Goal: Use online tool/utility

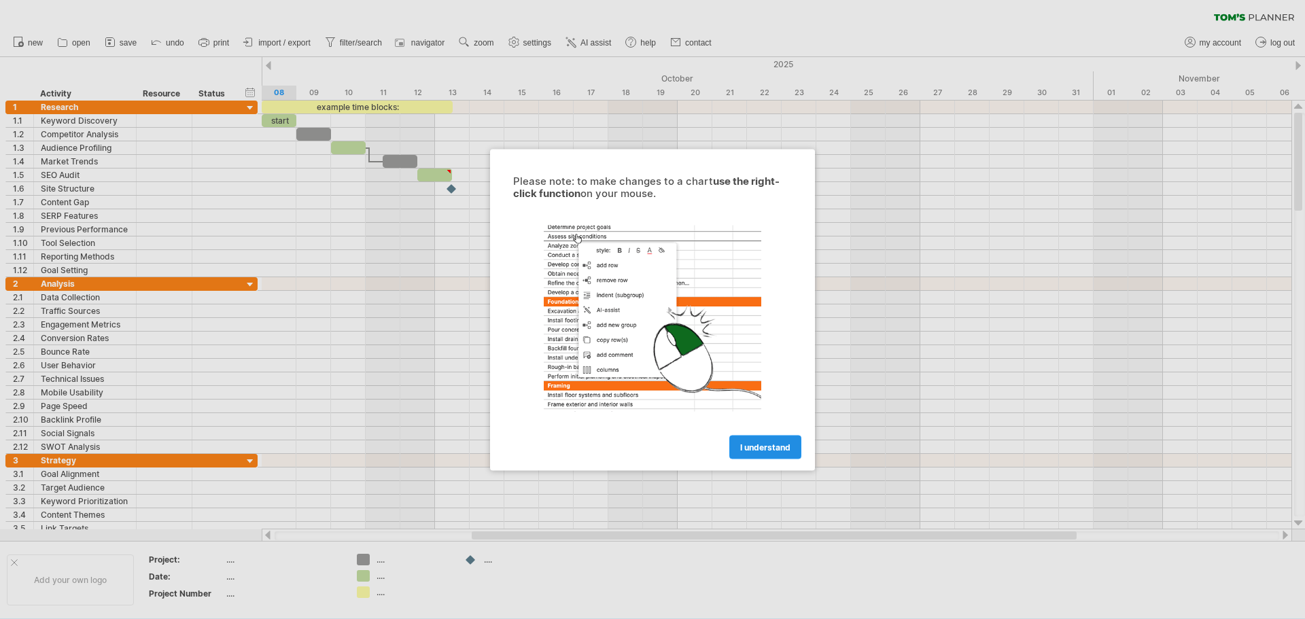
click at [778, 446] on span "I understand" at bounding box center [765, 447] width 50 height 10
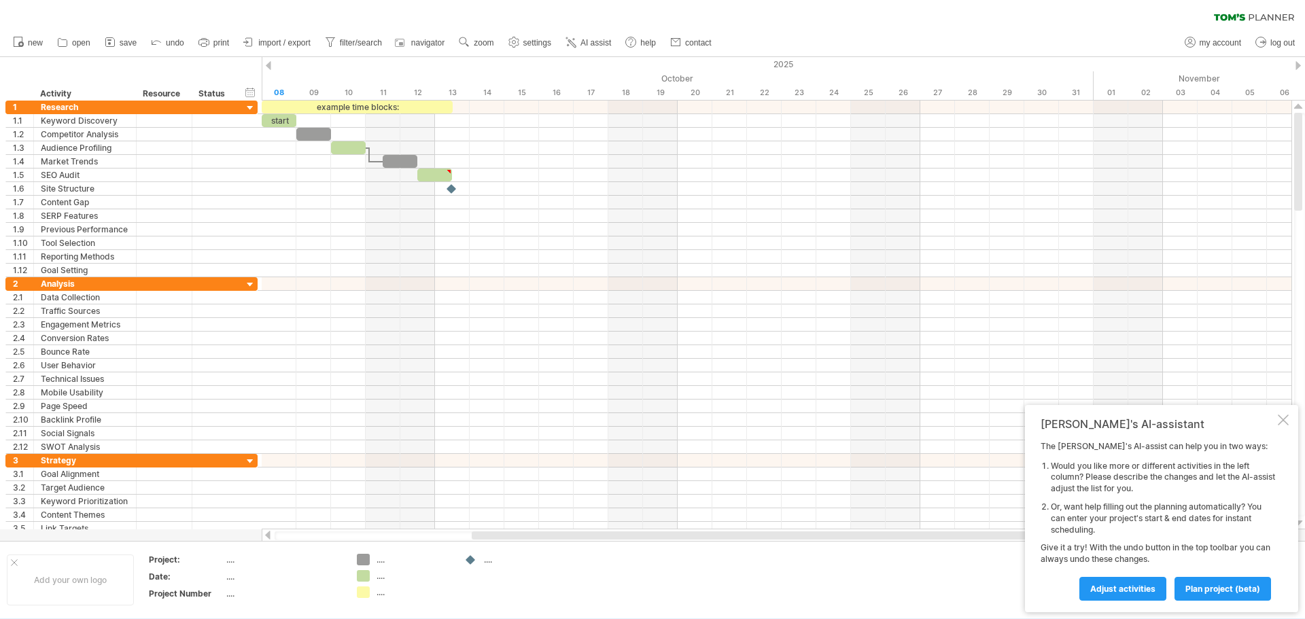
click at [270, 67] on div at bounding box center [268, 65] width 5 height 9
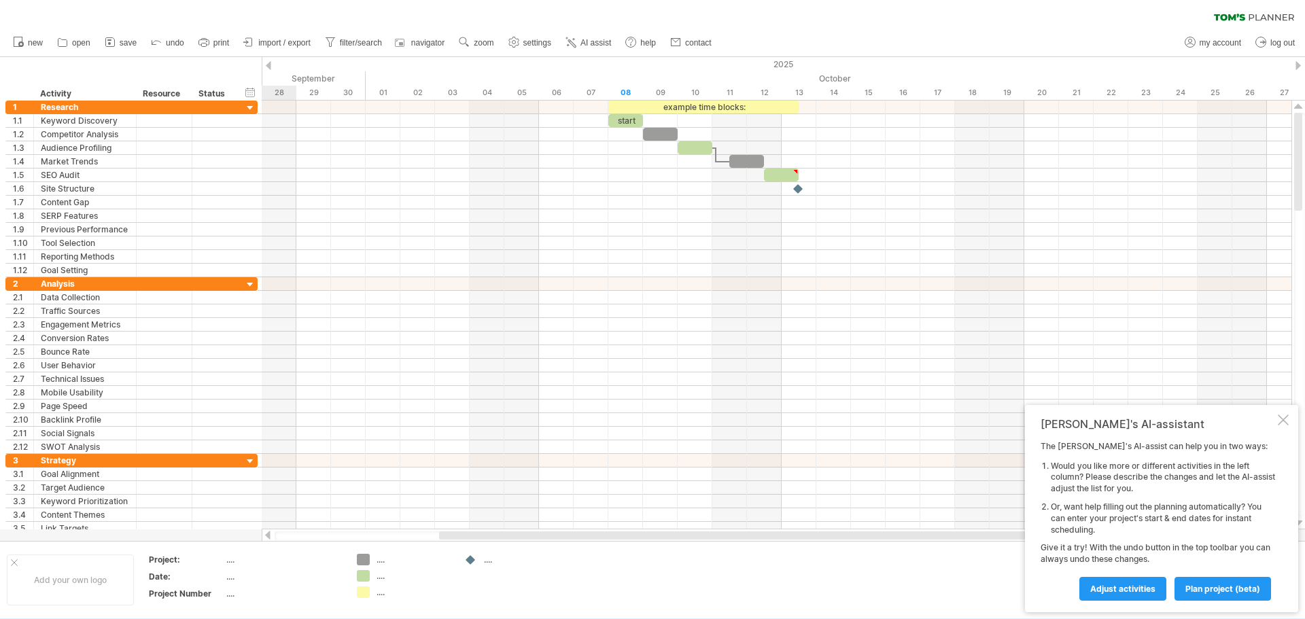
click at [270, 67] on div at bounding box center [268, 65] width 5 height 9
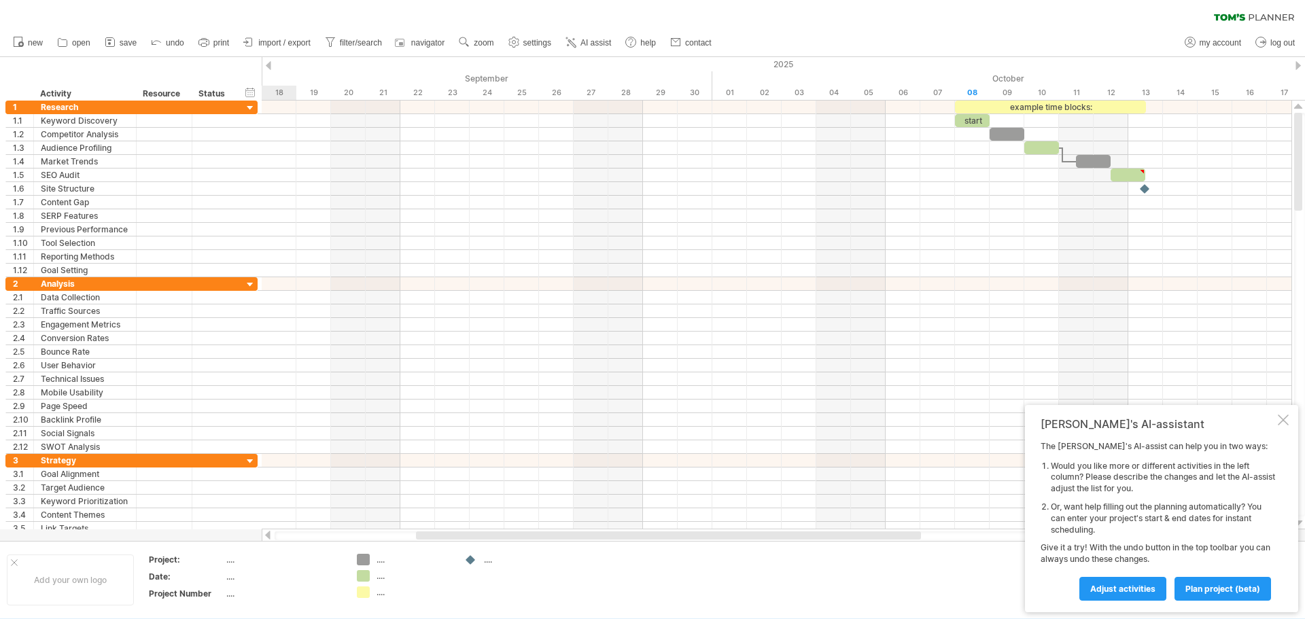
click at [270, 67] on div at bounding box center [268, 65] width 5 height 9
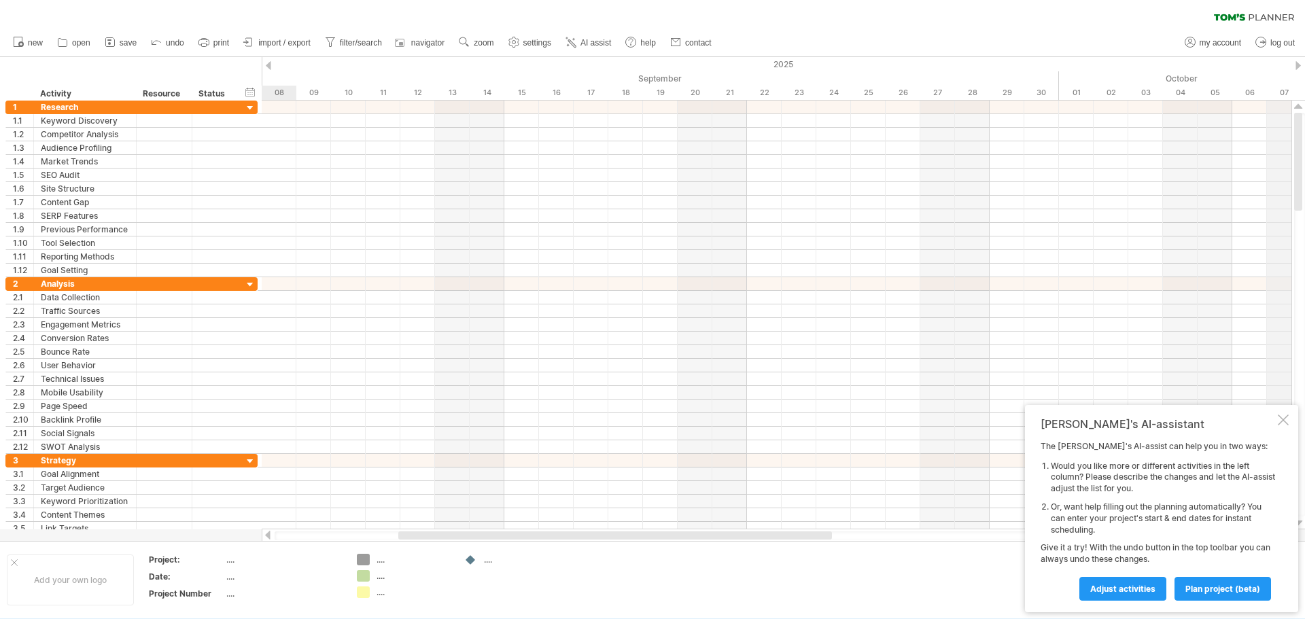
click at [1295, 66] on div "2025" at bounding box center [938, 64] width 3988 height 14
click at [1299, 65] on div at bounding box center [1298, 65] width 5 height 9
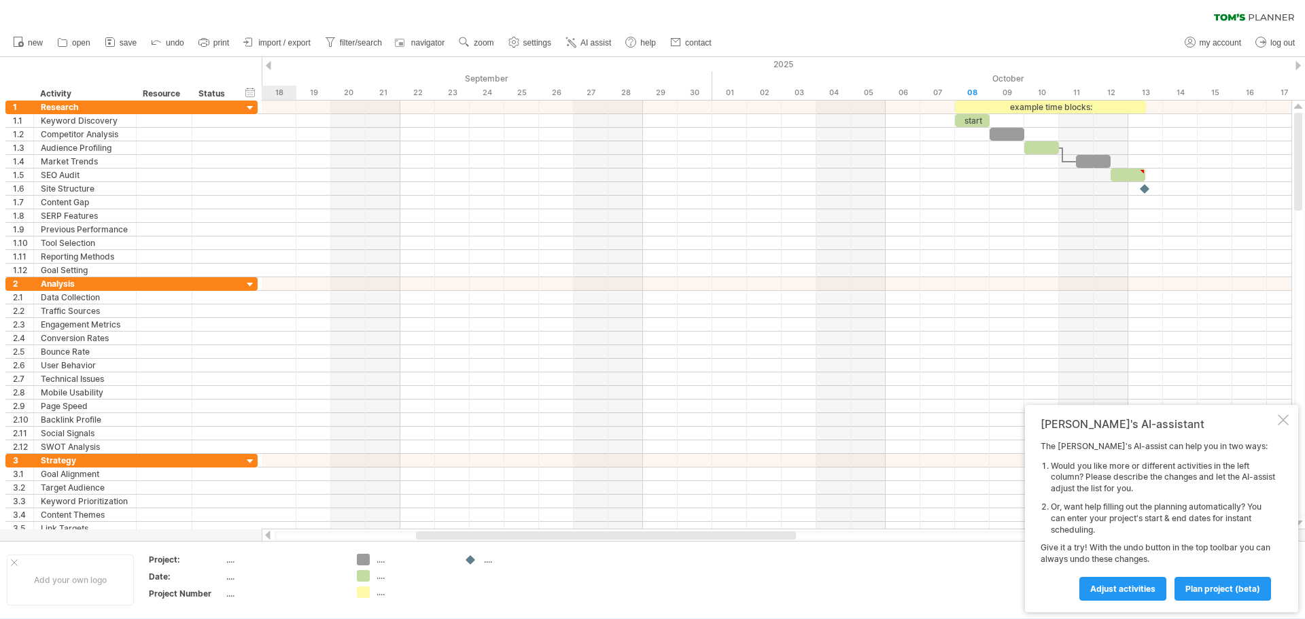
click at [1299, 65] on div at bounding box center [1298, 65] width 5 height 9
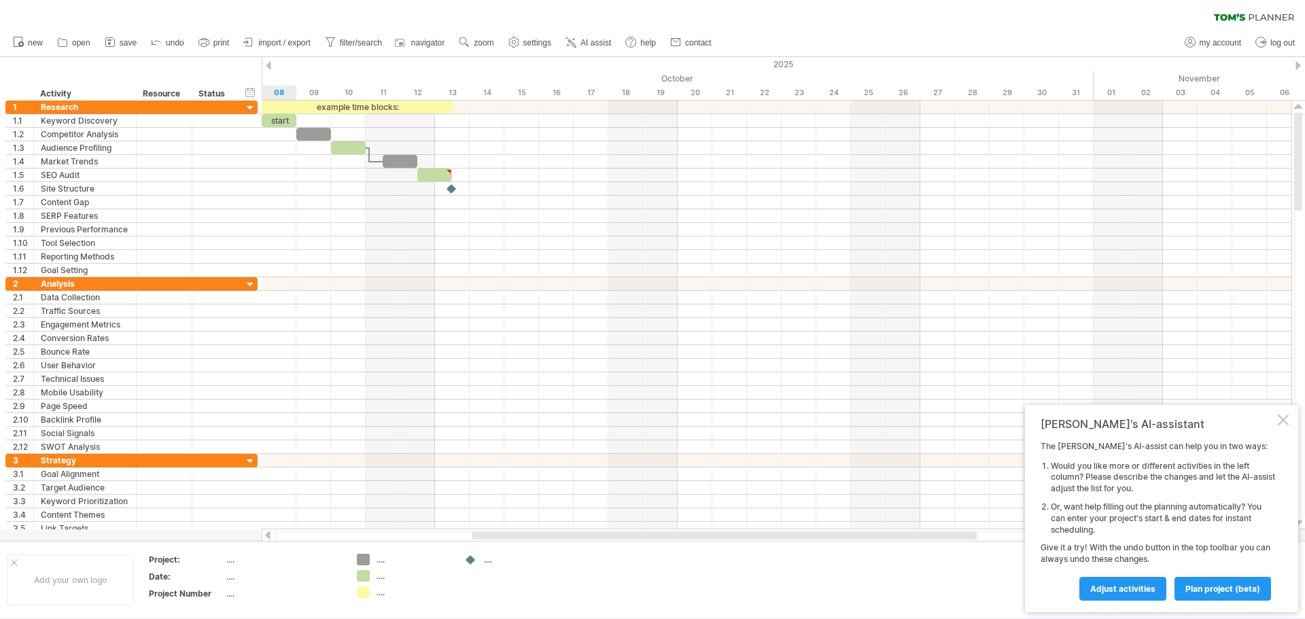
click at [1299, 65] on div at bounding box center [1298, 65] width 5 height 9
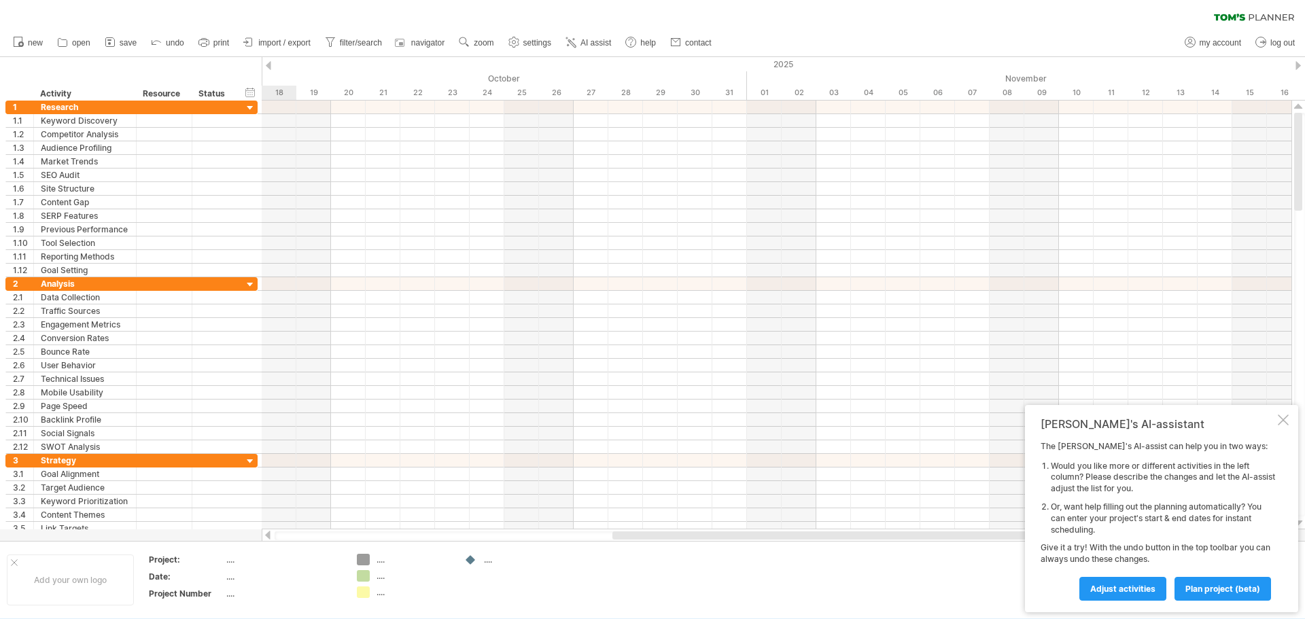
click at [1299, 65] on div at bounding box center [1298, 65] width 5 height 9
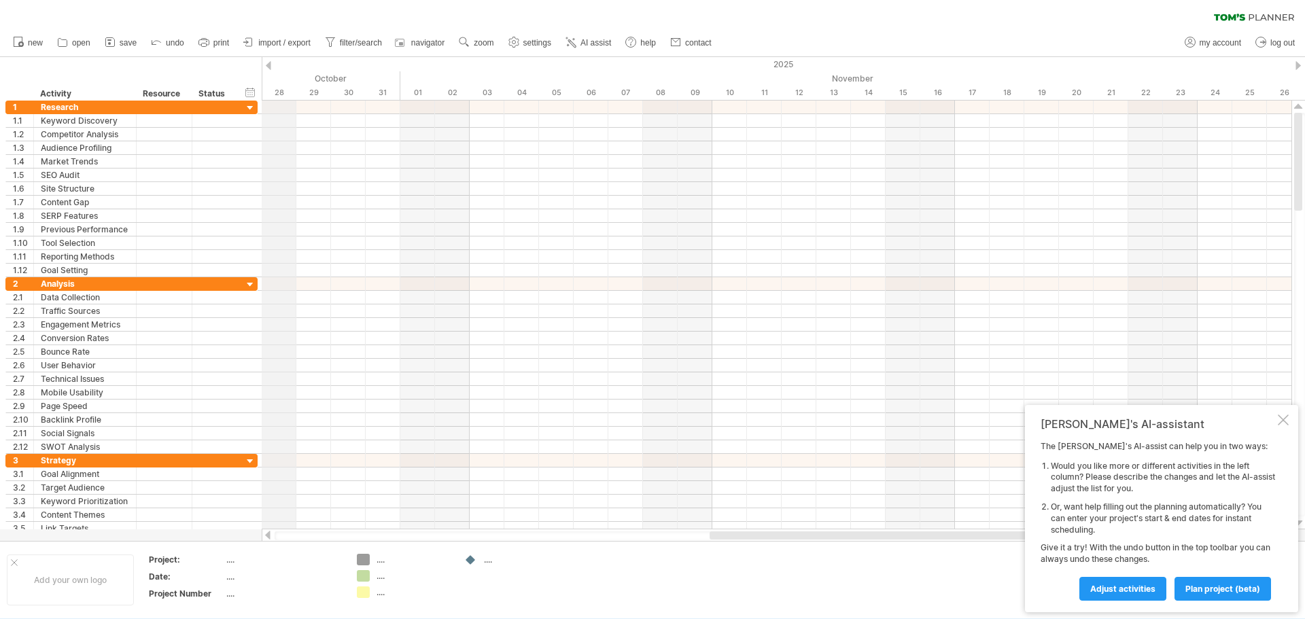
click at [261, 67] on div "hide start/end/duration show start/end/duration ******** Activity ******** Reso…" at bounding box center [131, 79] width 262 height 44
click at [270, 69] on div at bounding box center [268, 65] width 5 height 9
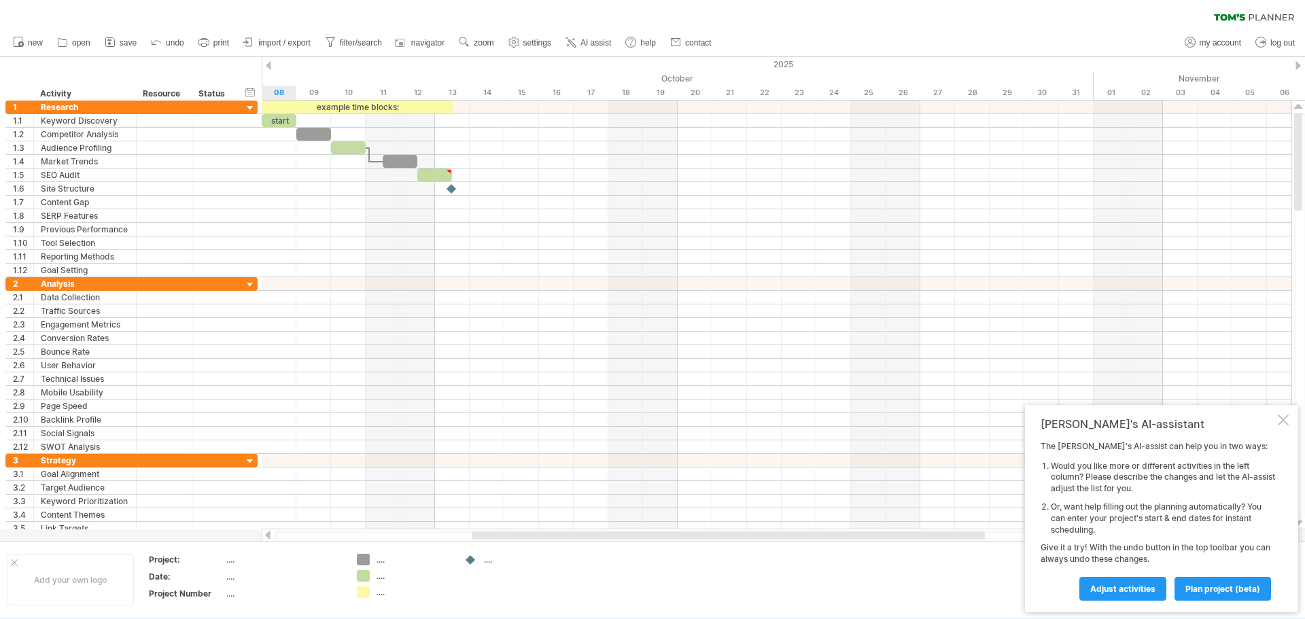
click at [270, 69] on div at bounding box center [268, 65] width 5 height 9
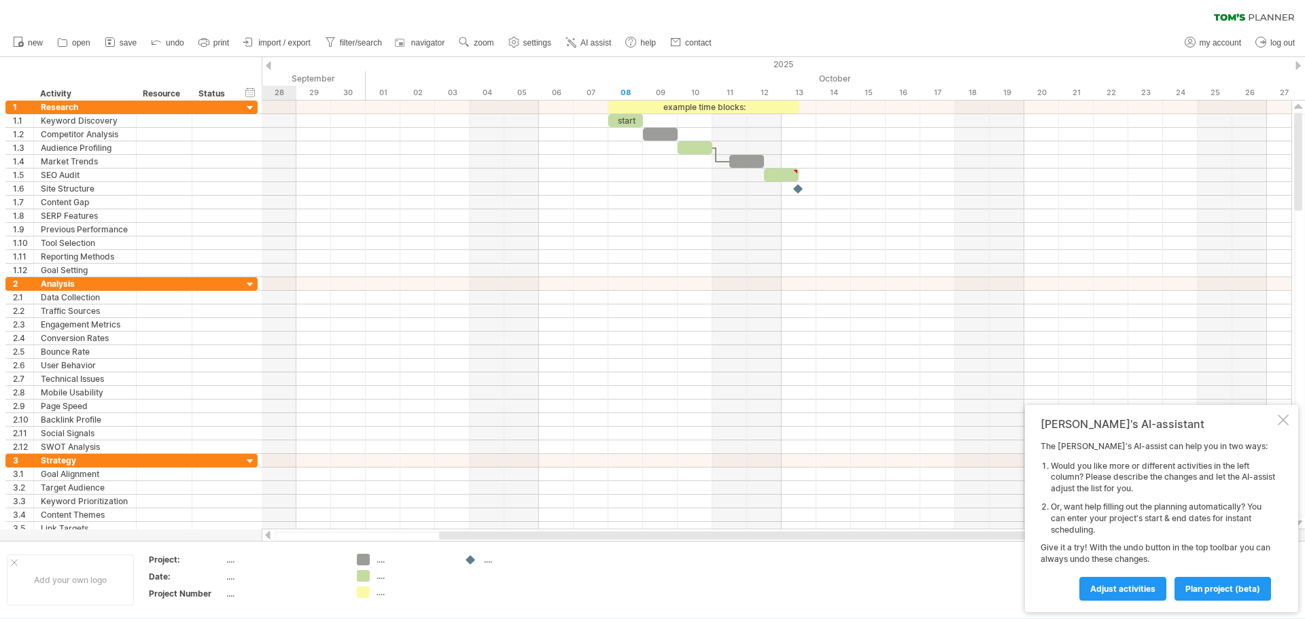
click at [270, 69] on div at bounding box center [268, 65] width 5 height 9
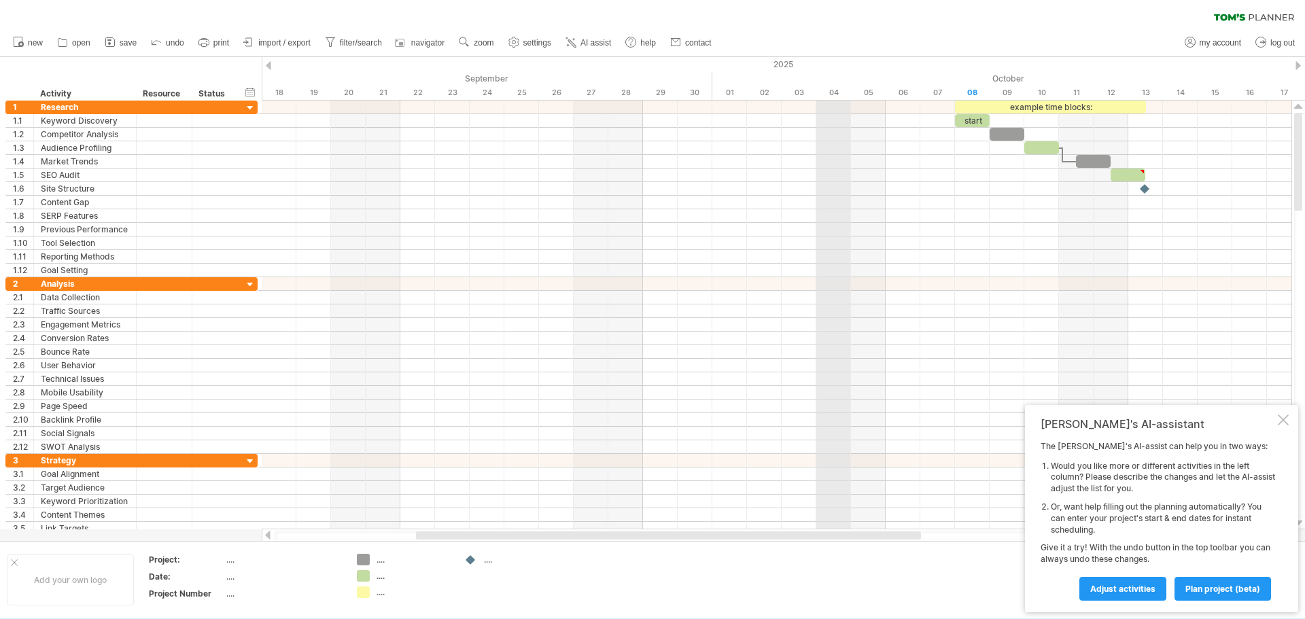
click at [828, 67] on div "2025" at bounding box center [938, 64] width 3988 height 14
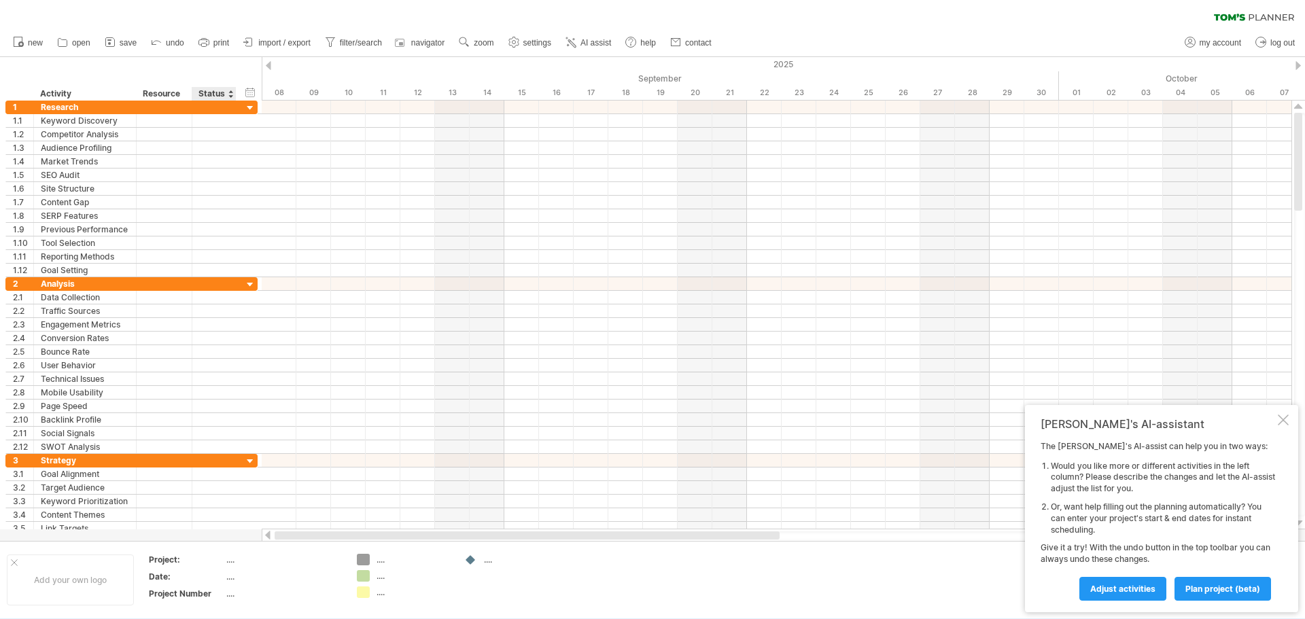
drag, startPoint x: 558, startPoint y: 536, endPoint x: 238, endPoint y: 534, distance: 319.6
click at [238, 534] on div "Trying to reach [DOMAIN_NAME] Connected again... 0% clear filter new 1" at bounding box center [652, 309] width 1305 height 619
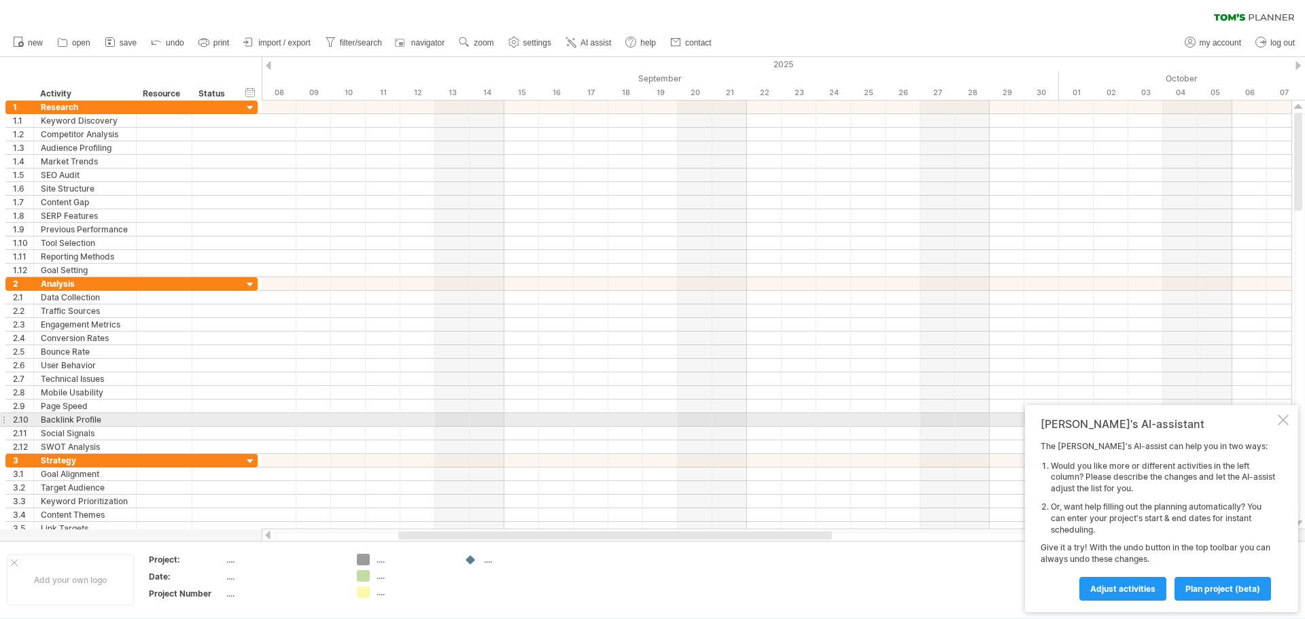
click at [1280, 419] on div at bounding box center [1283, 420] width 11 height 11
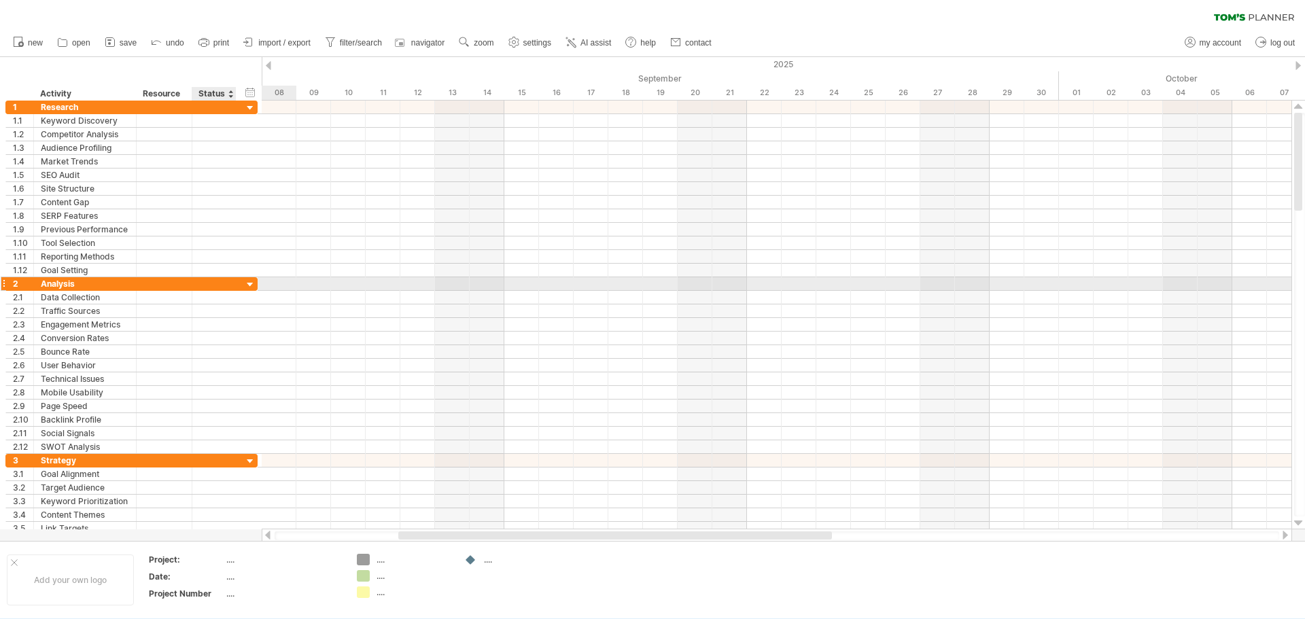
click at [250, 282] on div at bounding box center [250, 285] width 13 height 13
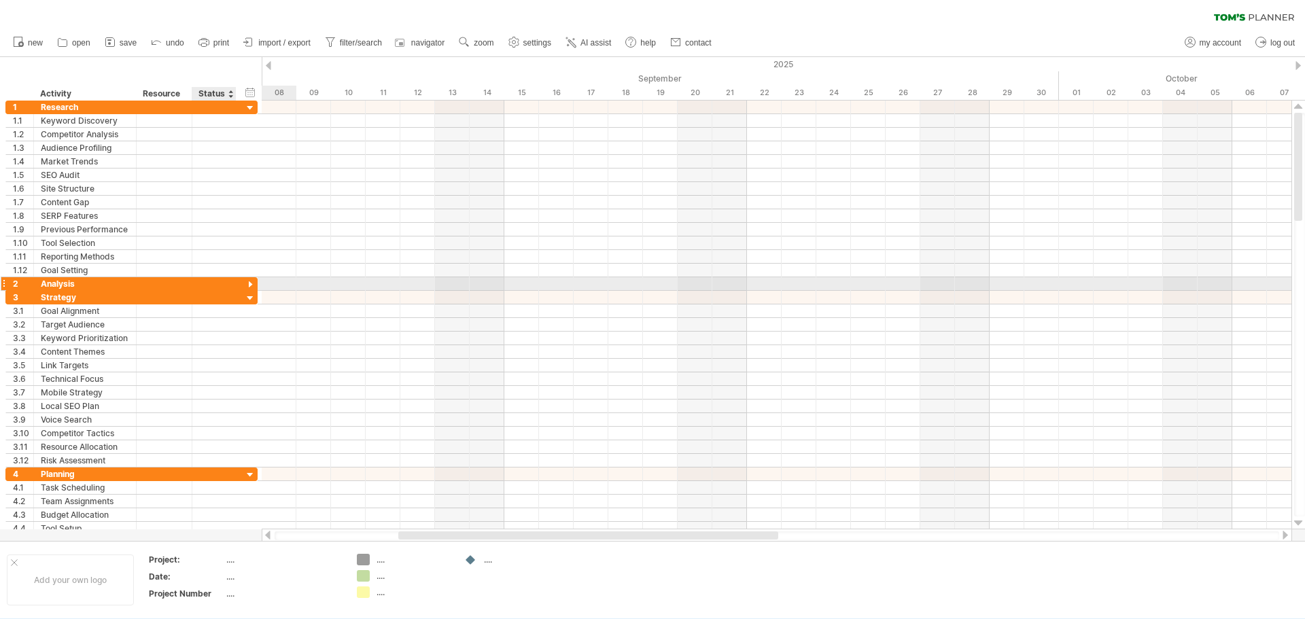
click at [250, 283] on div at bounding box center [250, 285] width 13 height 13
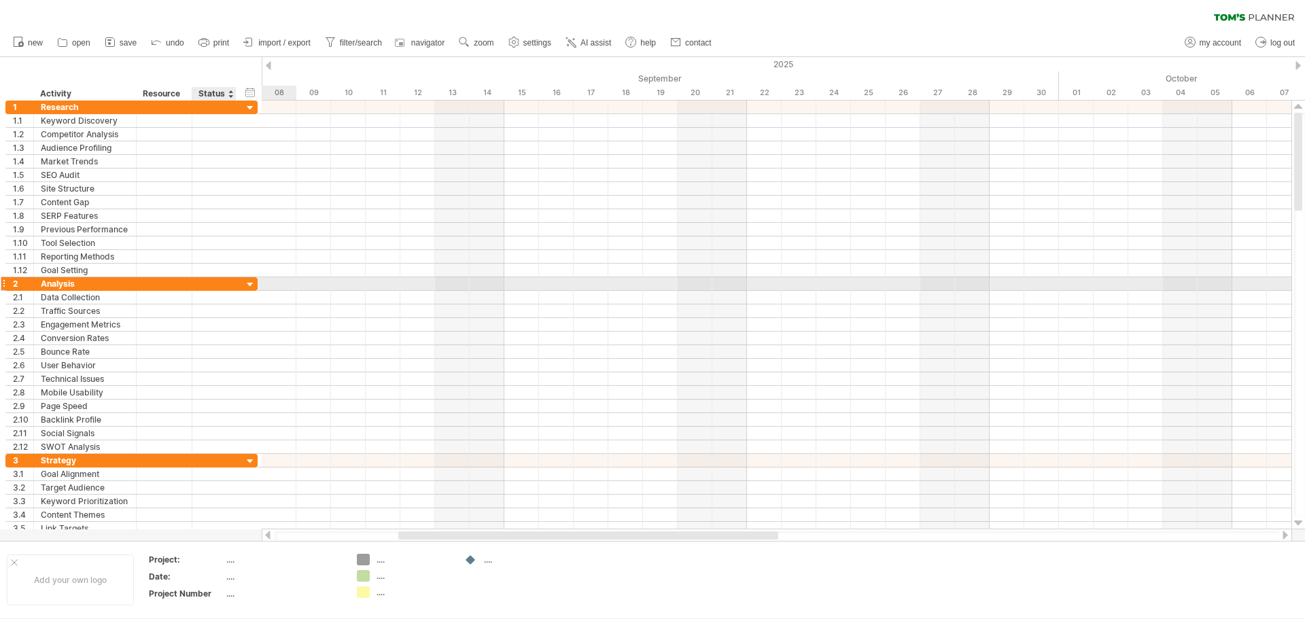
click at [250, 283] on div at bounding box center [250, 285] width 13 height 13
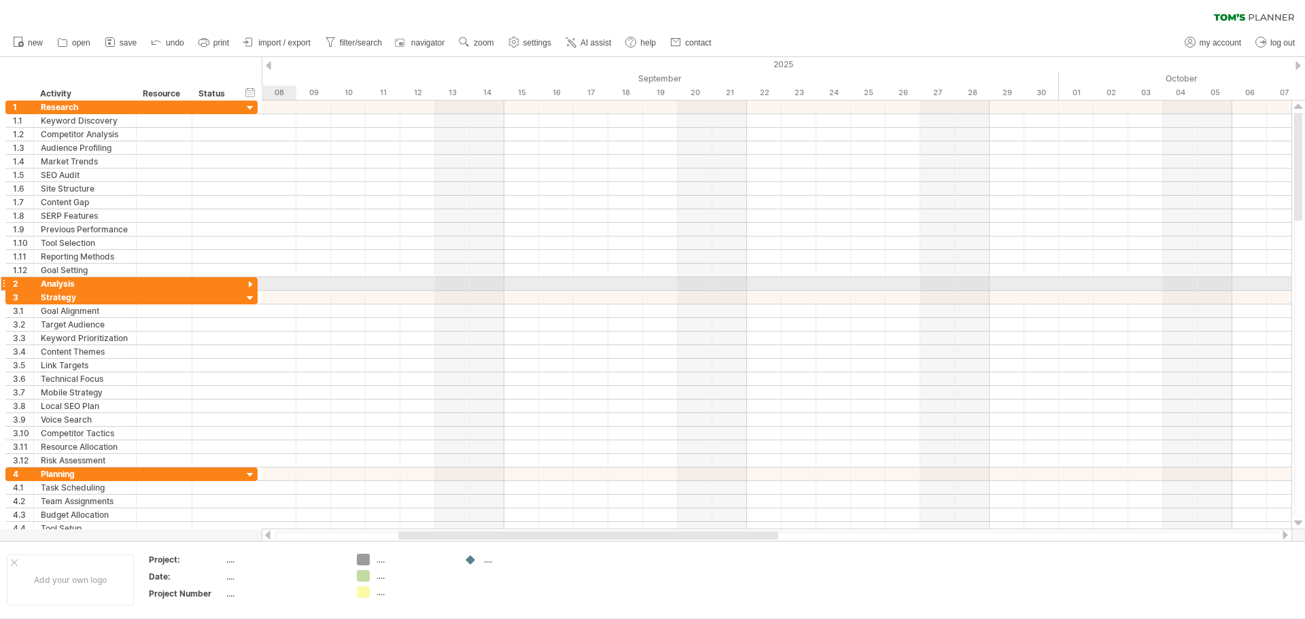
click at [250, 283] on div at bounding box center [250, 285] width 13 height 13
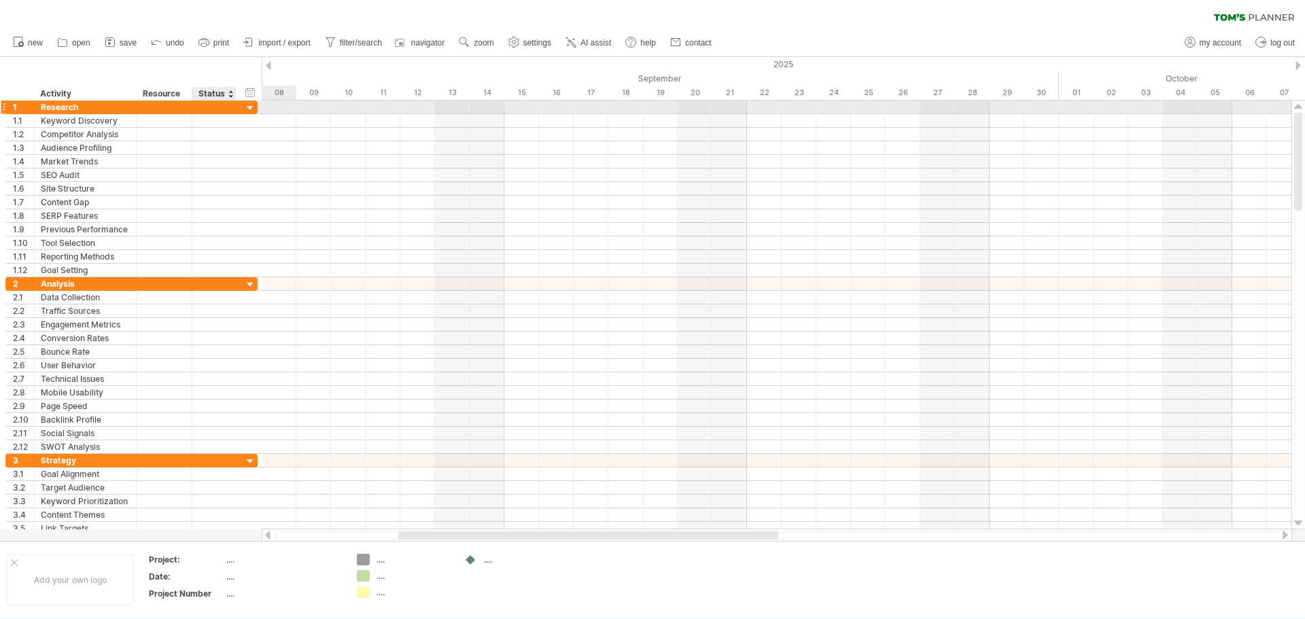
click at [254, 107] on div at bounding box center [250, 108] width 13 height 13
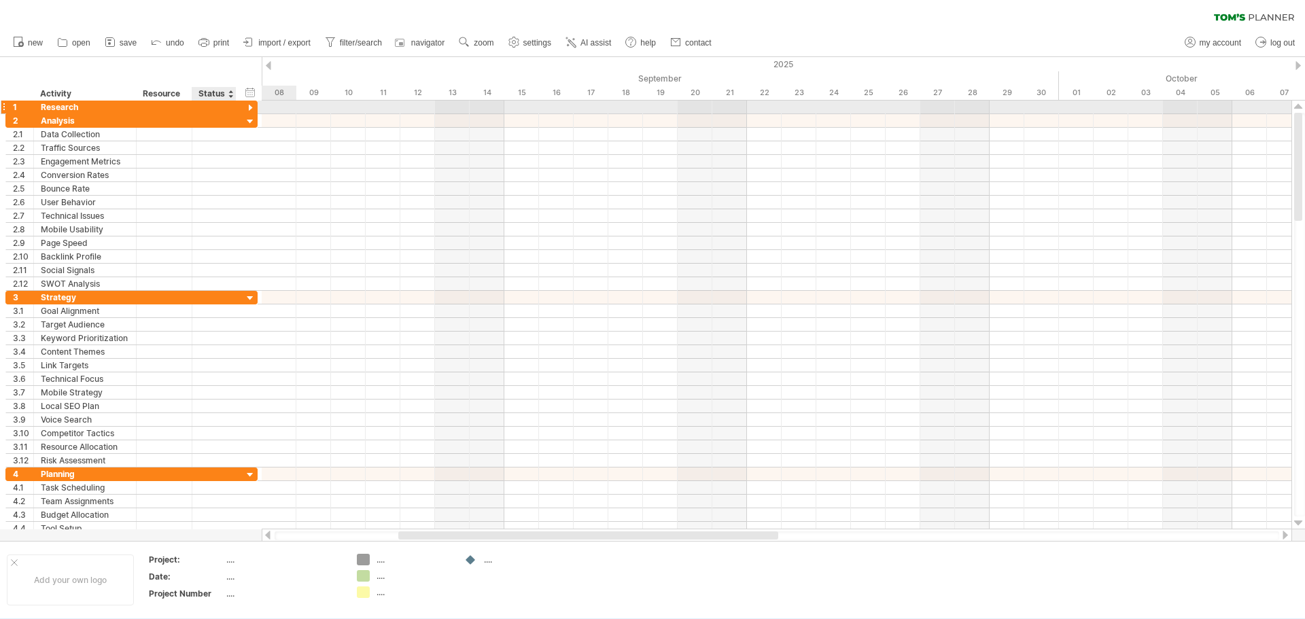
click at [254, 107] on div at bounding box center [250, 108] width 13 height 13
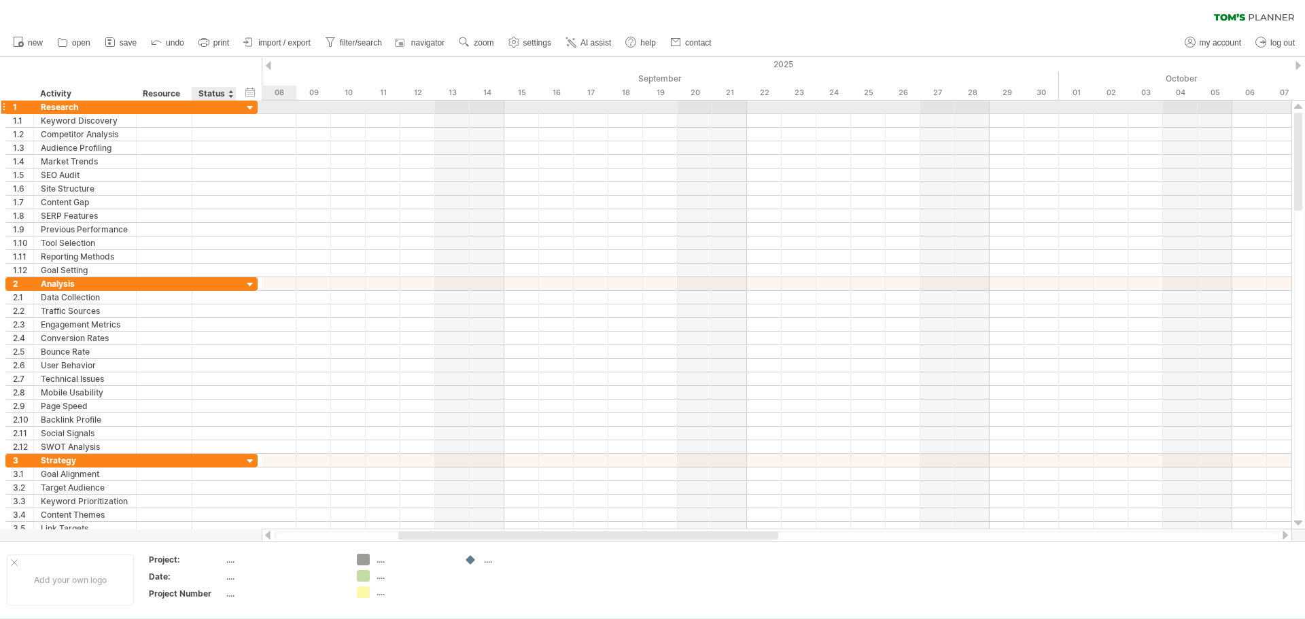
click at [254, 107] on div at bounding box center [250, 108] width 13 height 13
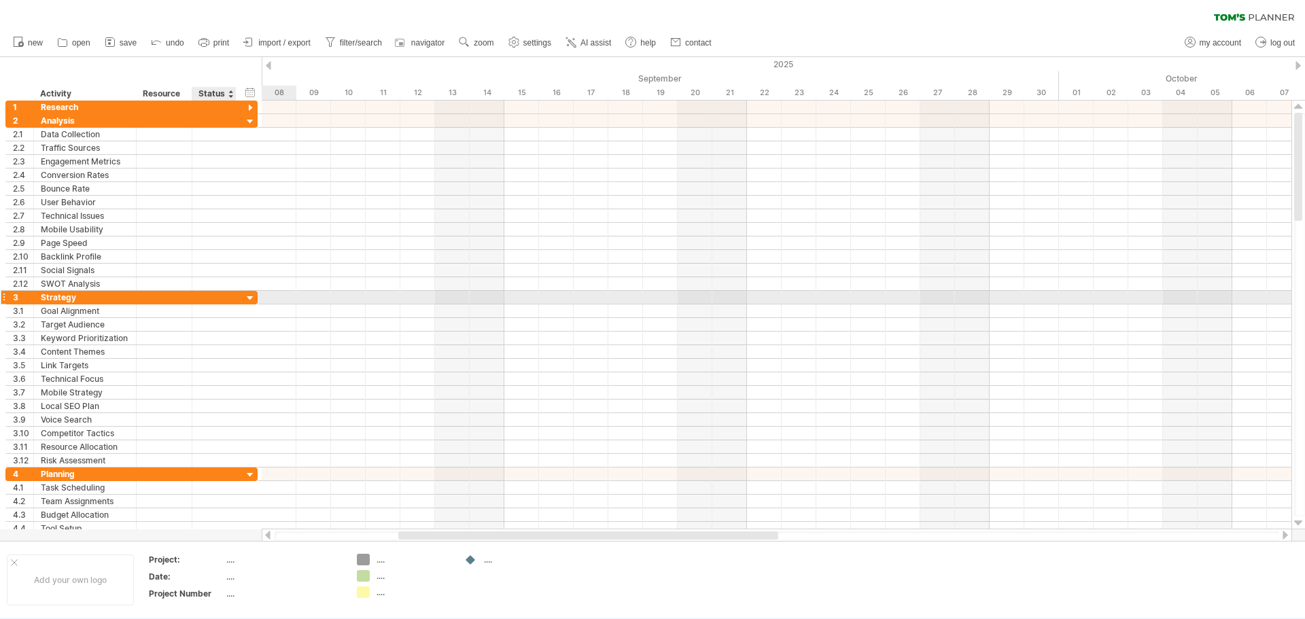
click at [249, 295] on div at bounding box center [250, 298] width 13 height 13
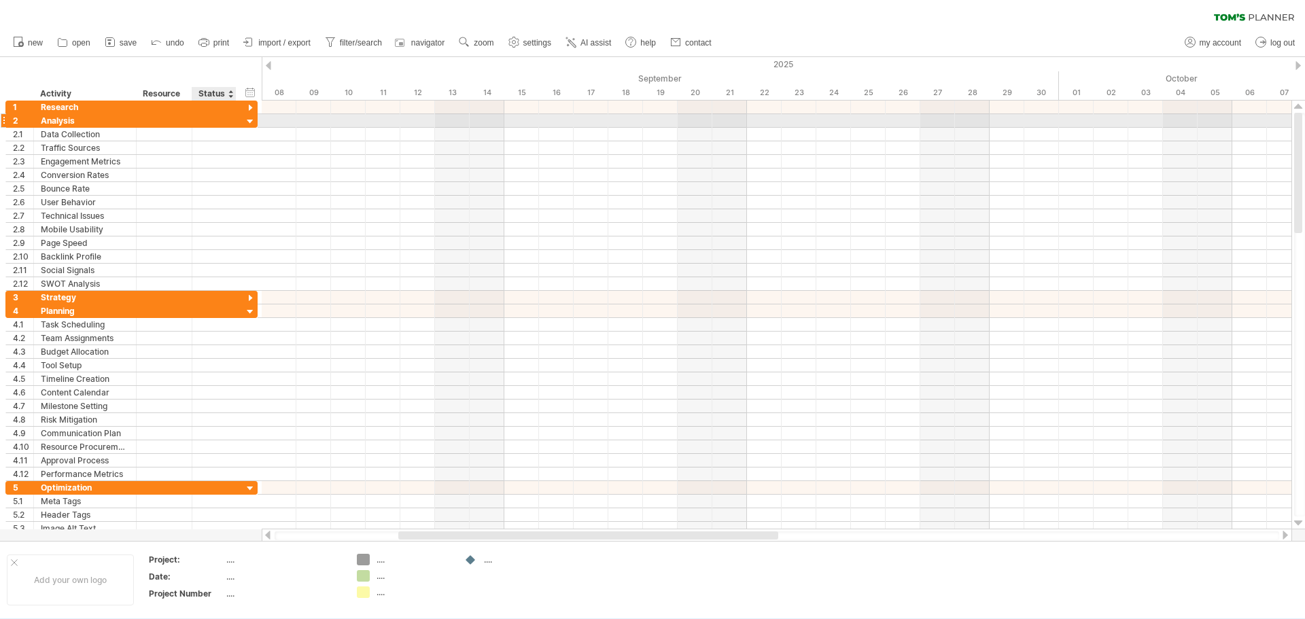
click at [248, 117] on div at bounding box center [250, 122] width 13 height 13
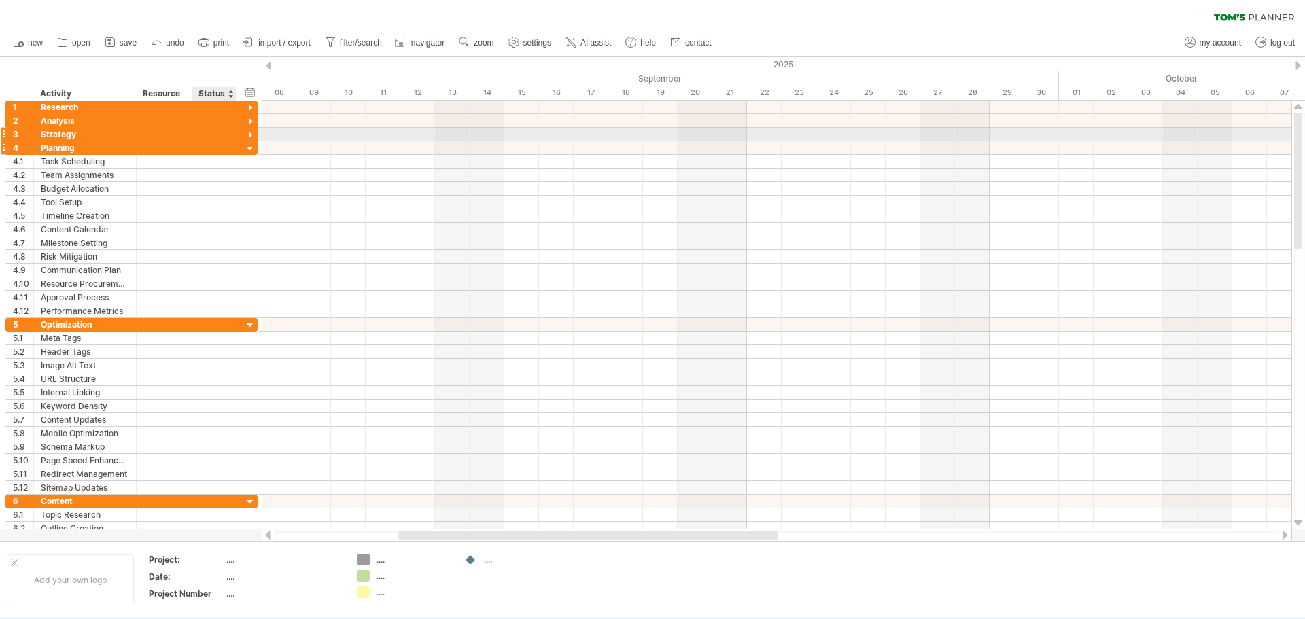
click at [252, 150] on div at bounding box center [250, 149] width 13 height 13
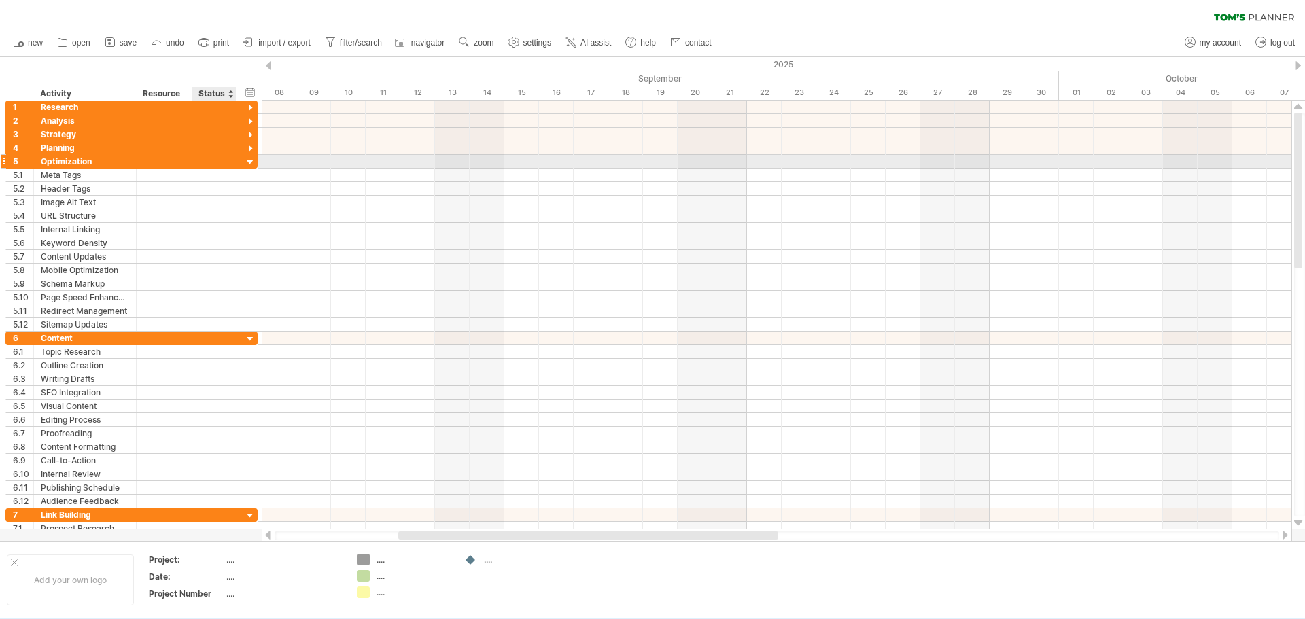
click at [250, 165] on div at bounding box center [250, 162] width 13 height 13
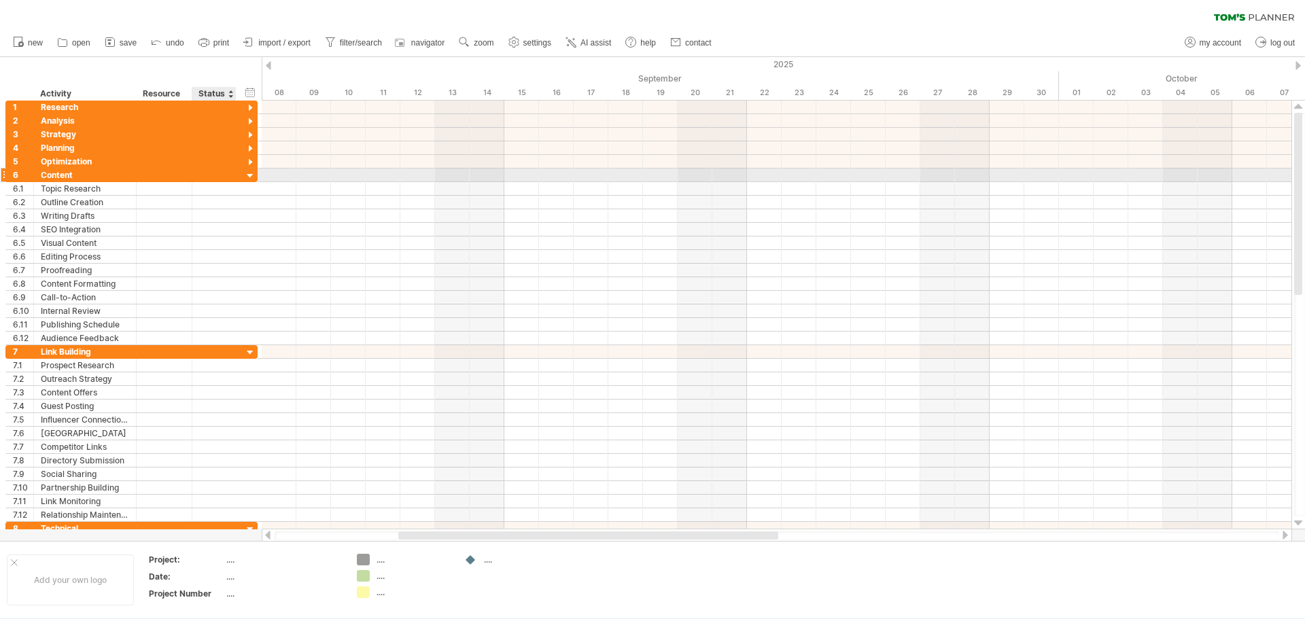
click at [250, 180] on div at bounding box center [250, 176] width 13 height 13
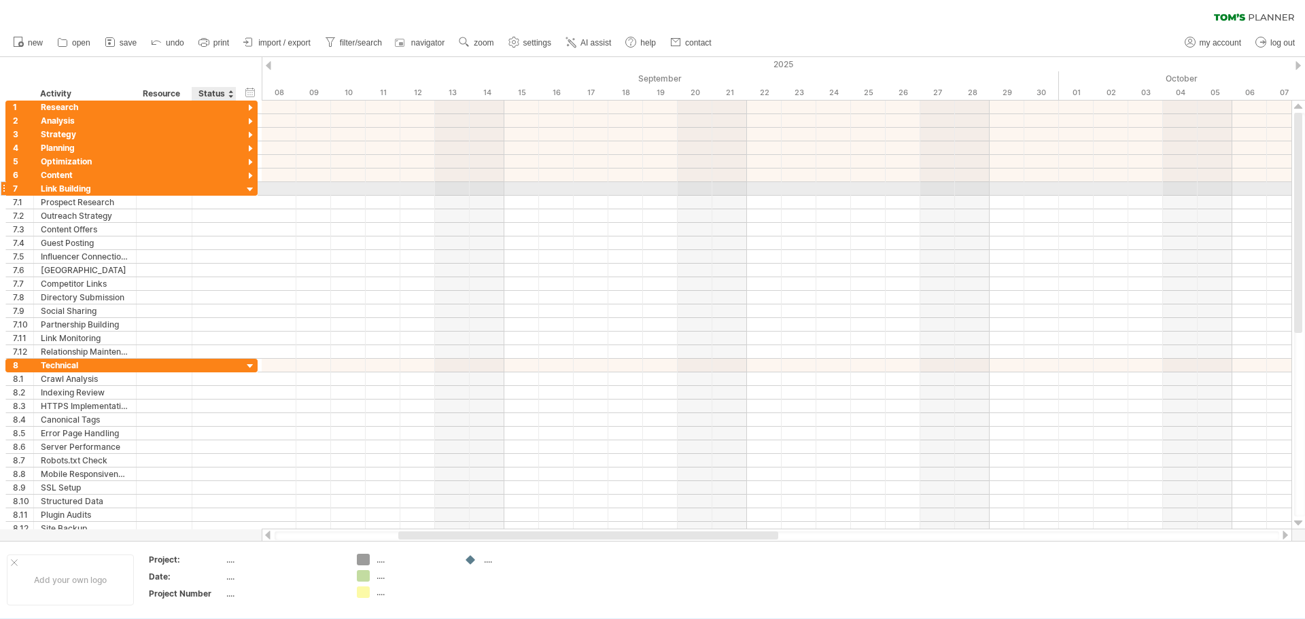
click at [250, 191] on div at bounding box center [250, 190] width 13 height 13
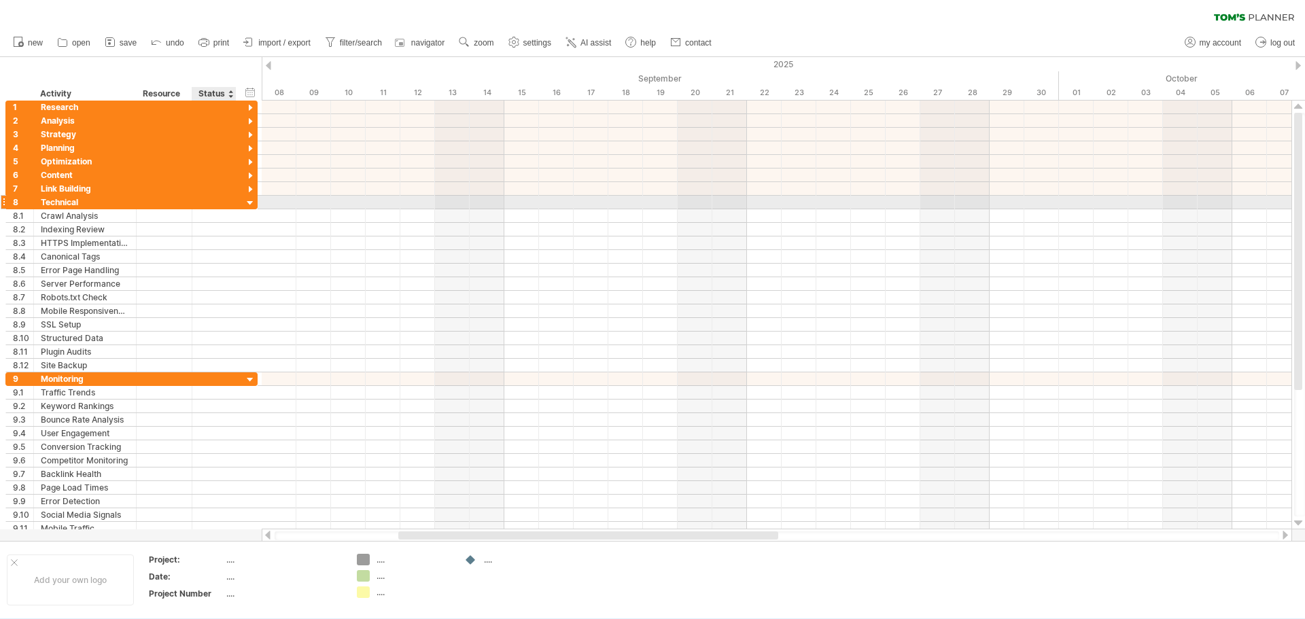
click at [248, 199] on div at bounding box center [250, 203] width 13 height 13
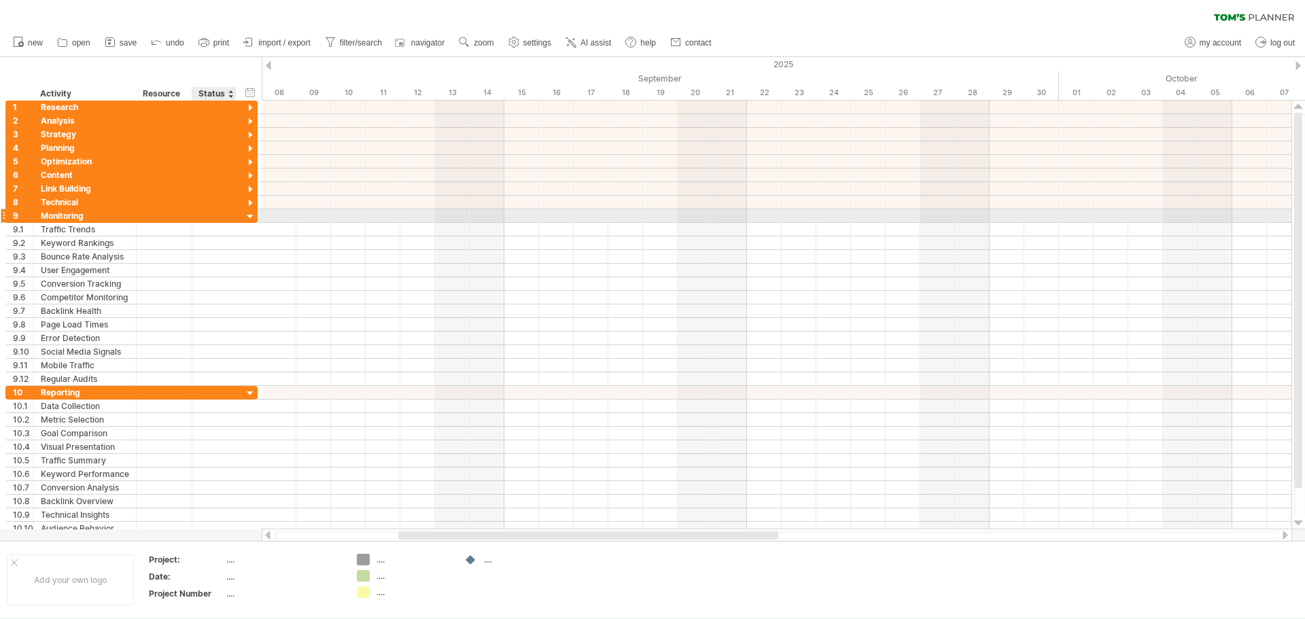
click at [251, 220] on div at bounding box center [250, 217] width 13 height 13
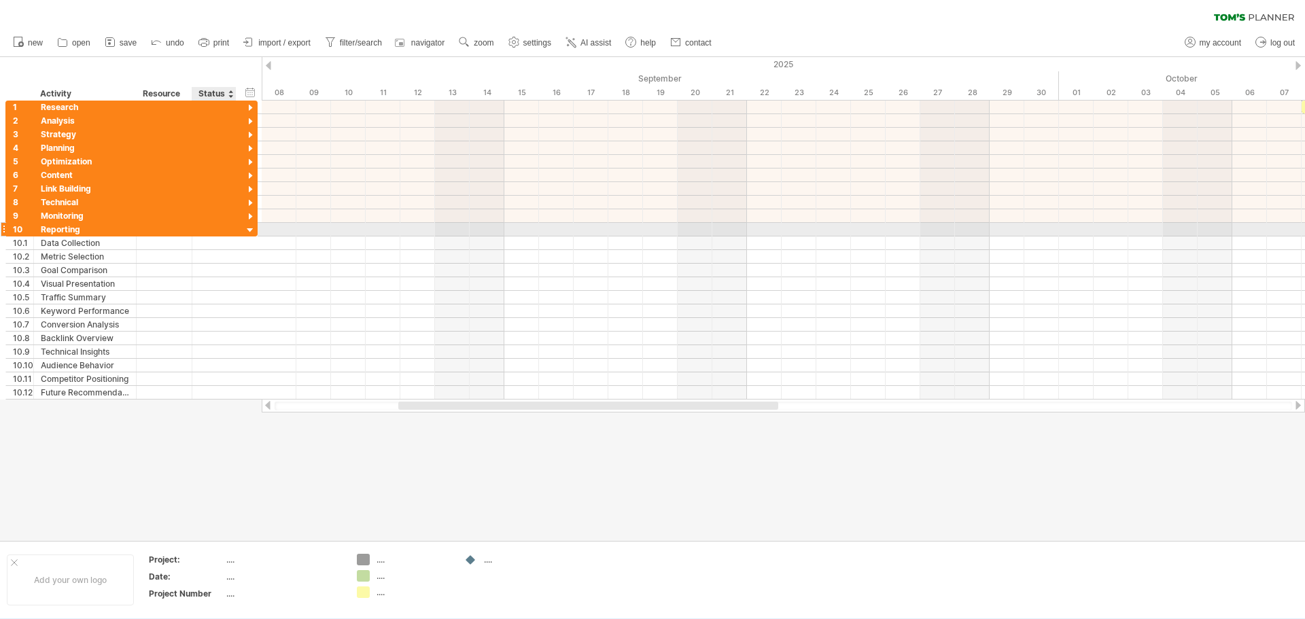
click at [250, 233] on div at bounding box center [250, 230] width 13 height 13
